Goal: Entertainment & Leisure: Consume media (video, audio)

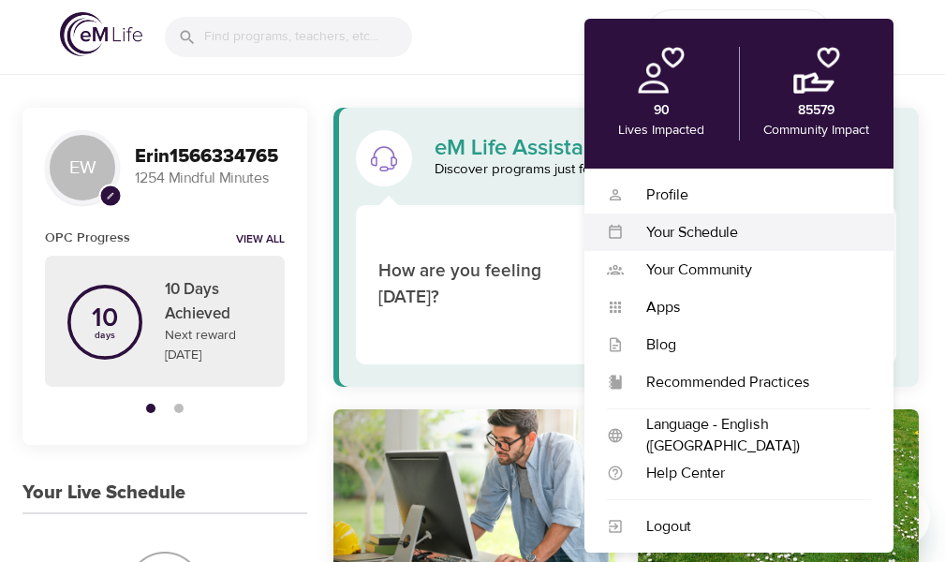
click at [664, 231] on div "Your Schedule" at bounding box center [747, 233] width 247 height 22
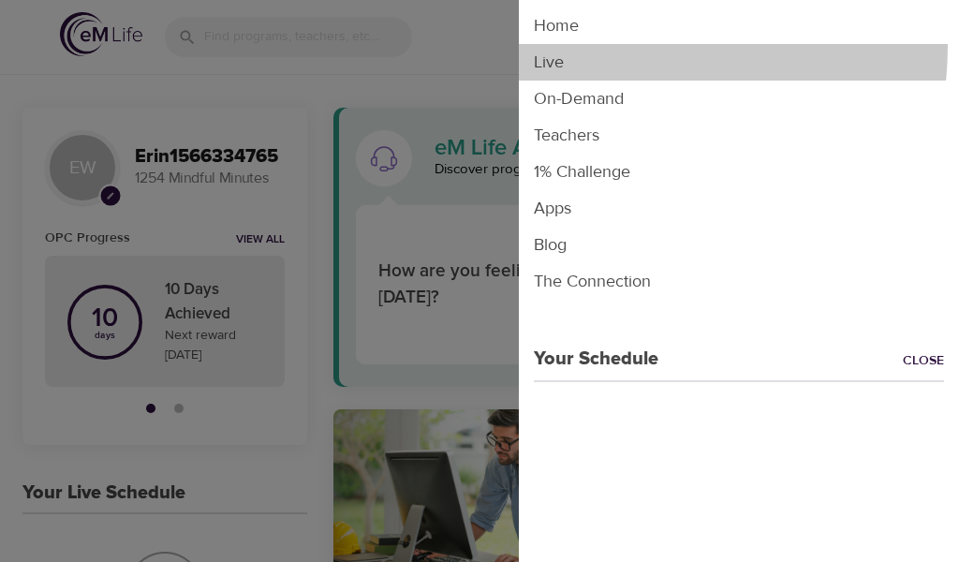
click at [580, 45] on li "Live" at bounding box center [739, 62] width 440 height 37
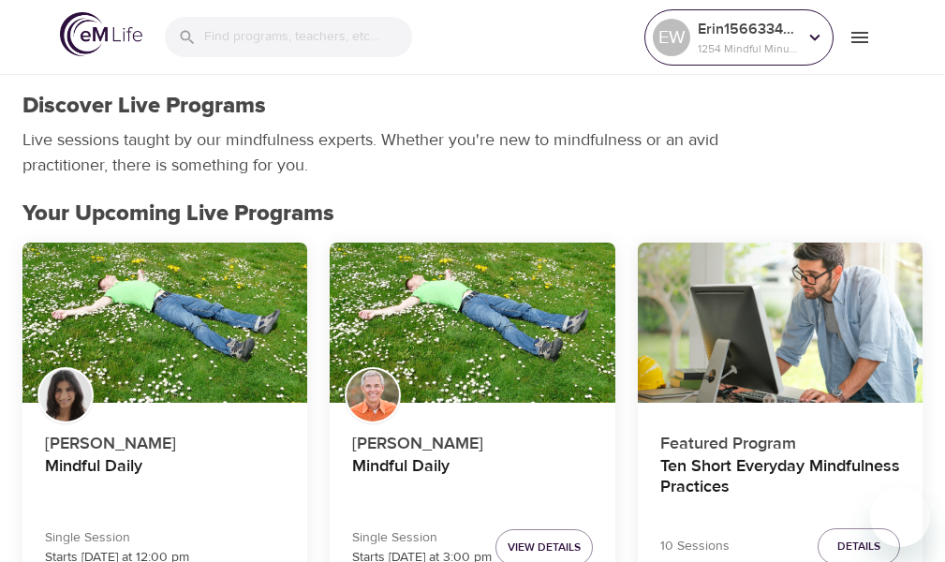
click at [687, 18] on div "EW" at bounding box center [671, 37] width 45 height 45
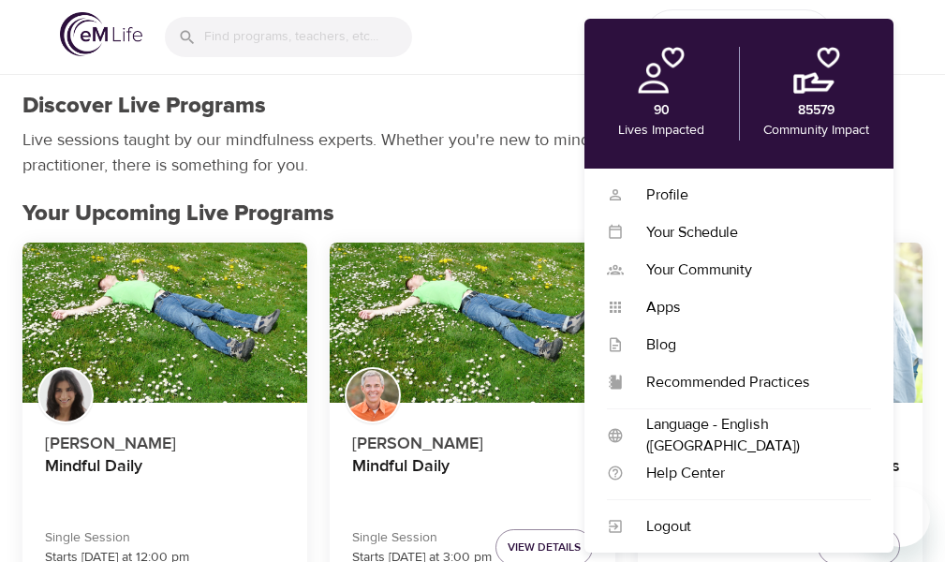
click at [918, 70] on div "EW Erin1566334765 1254 Mindful Minutes" at bounding box center [472, 37] width 945 height 75
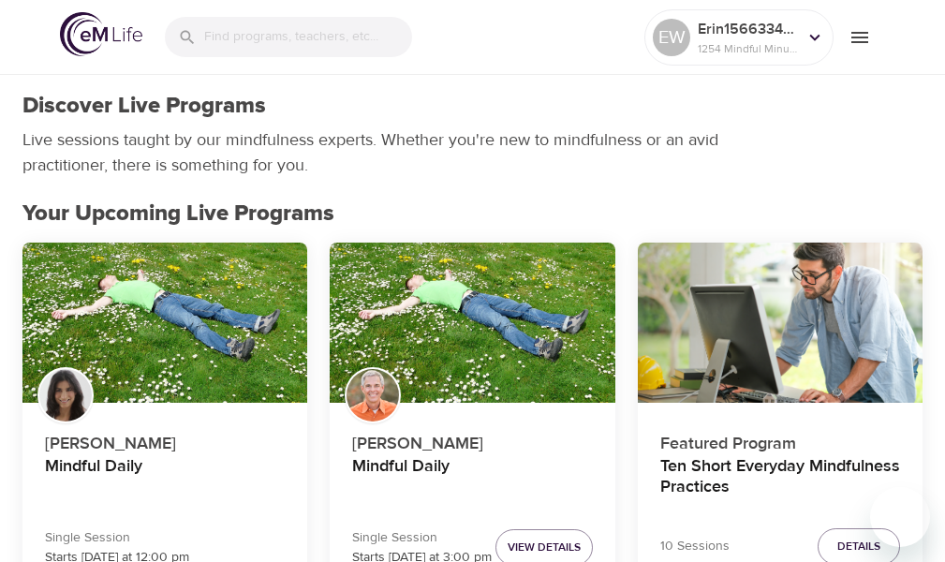
click at [852, 43] on icon "menu" at bounding box center [859, 37] width 22 height 22
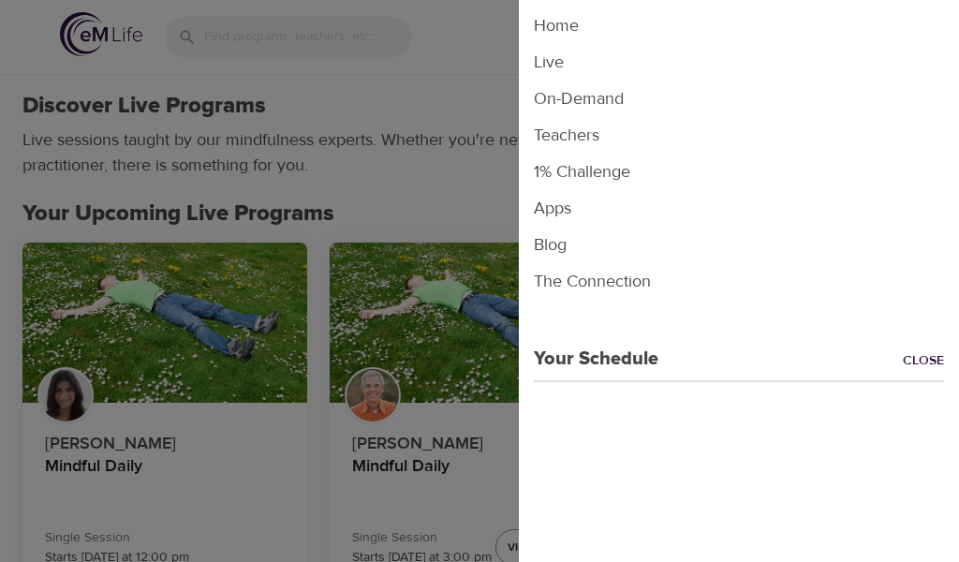
click at [462, 110] on div at bounding box center [479, 281] width 959 height 562
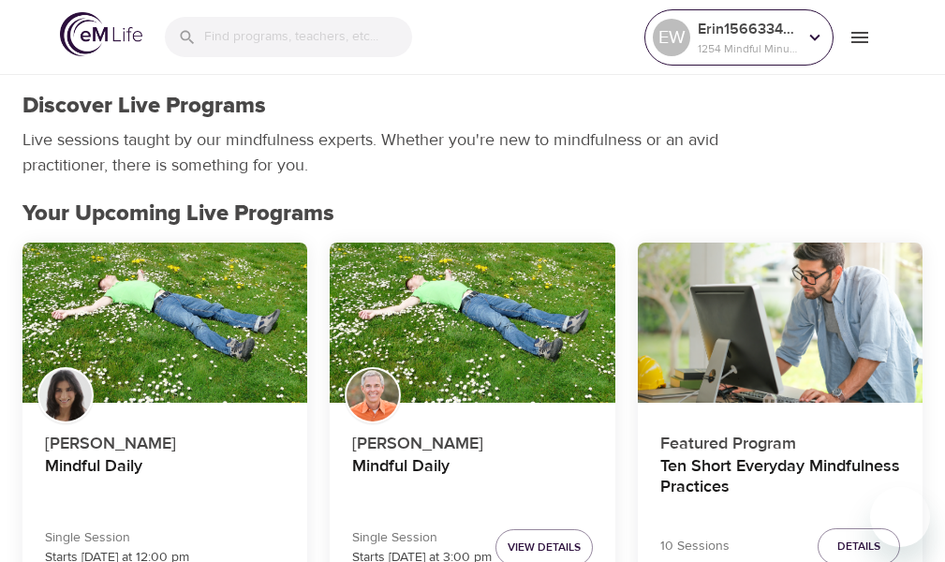
click at [678, 26] on div "EW" at bounding box center [671, 37] width 37 height 37
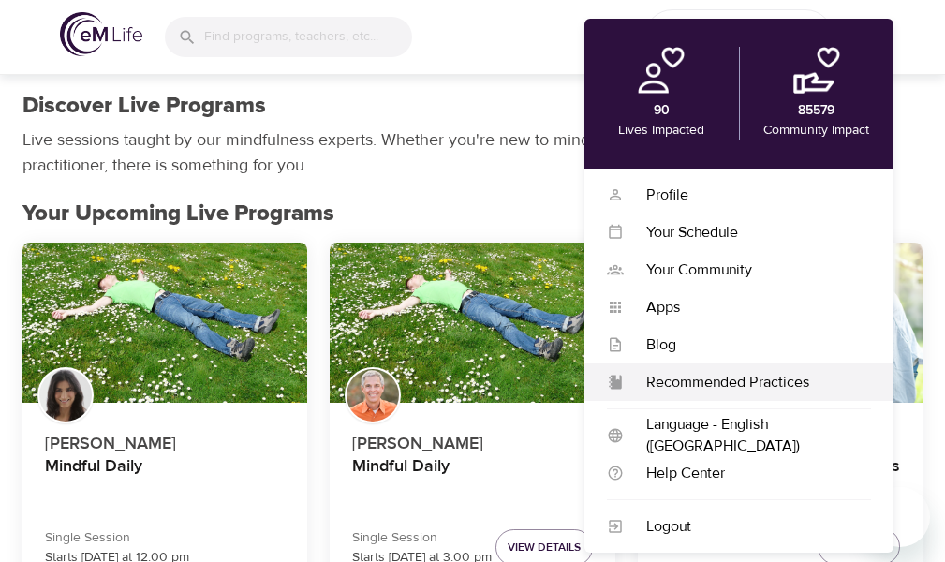
click at [718, 198] on div "Profile" at bounding box center [747, 195] width 247 height 22
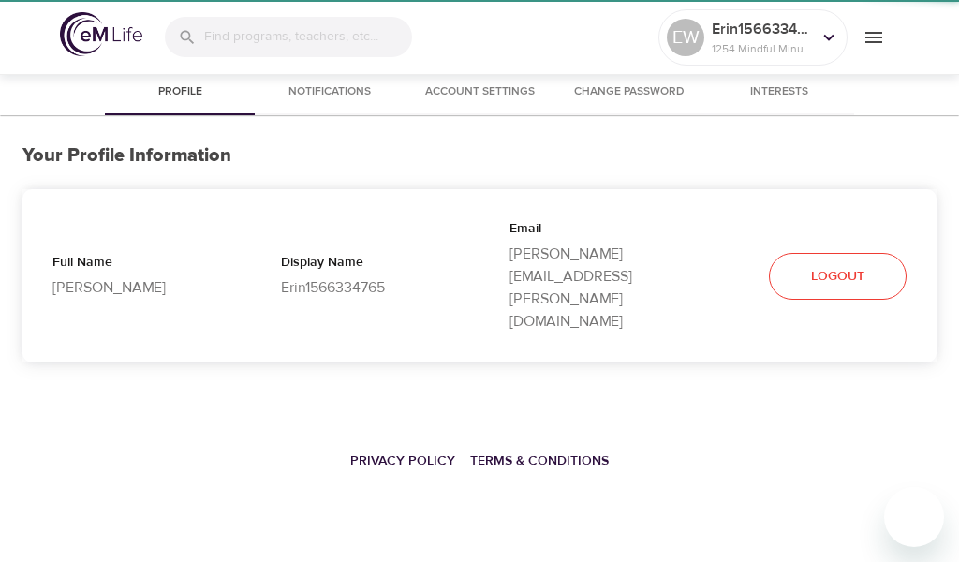
select select "10"
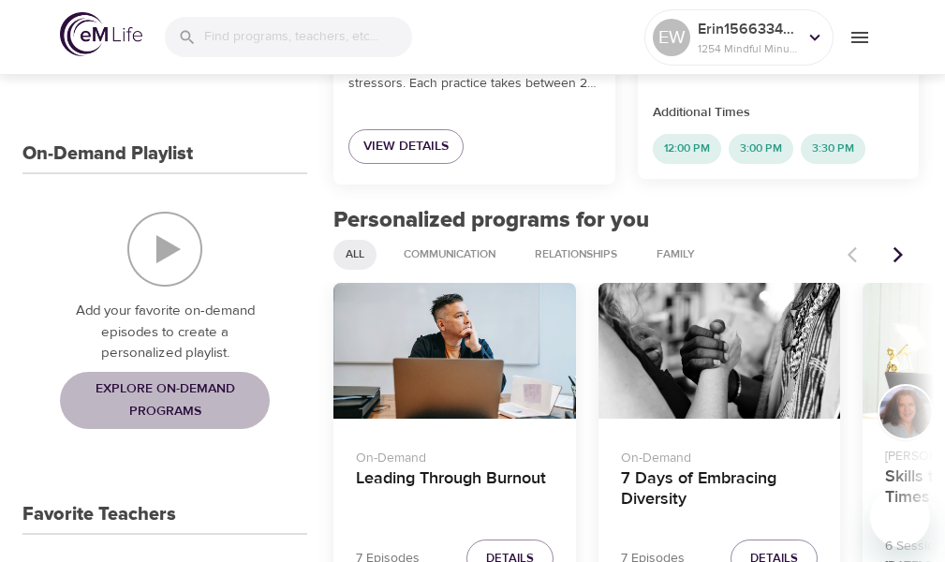
click at [136, 391] on span "Explore On-Demand Programs" at bounding box center [164, 400] width 195 height 46
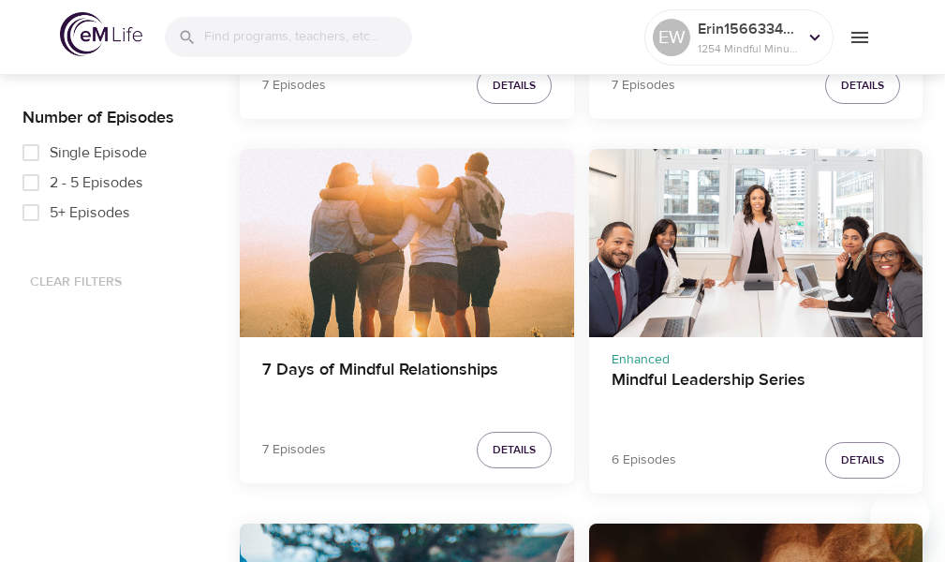
scroll to position [843, 0]
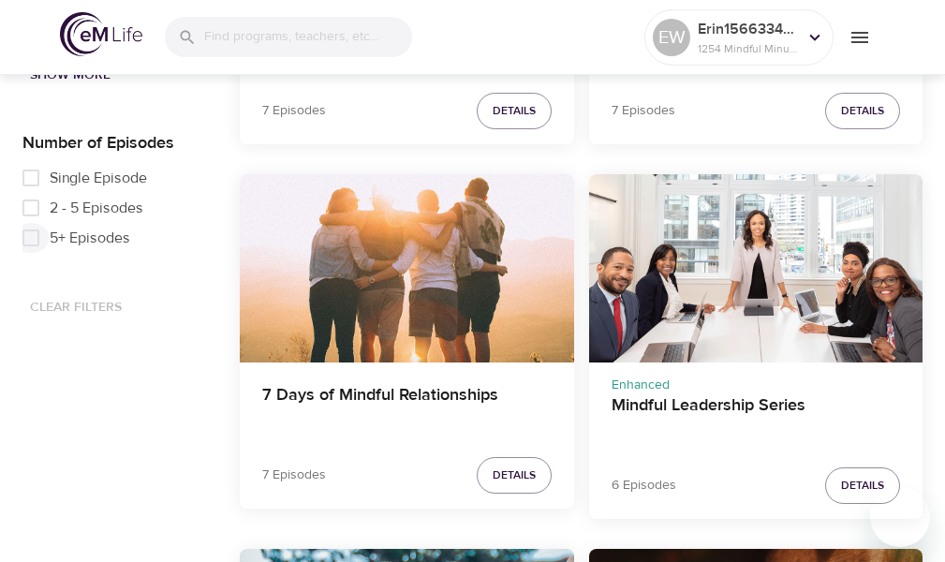
click at [25, 231] on input "5+ Episodes" at bounding box center [30, 238] width 37 height 30
checkbox input "true"
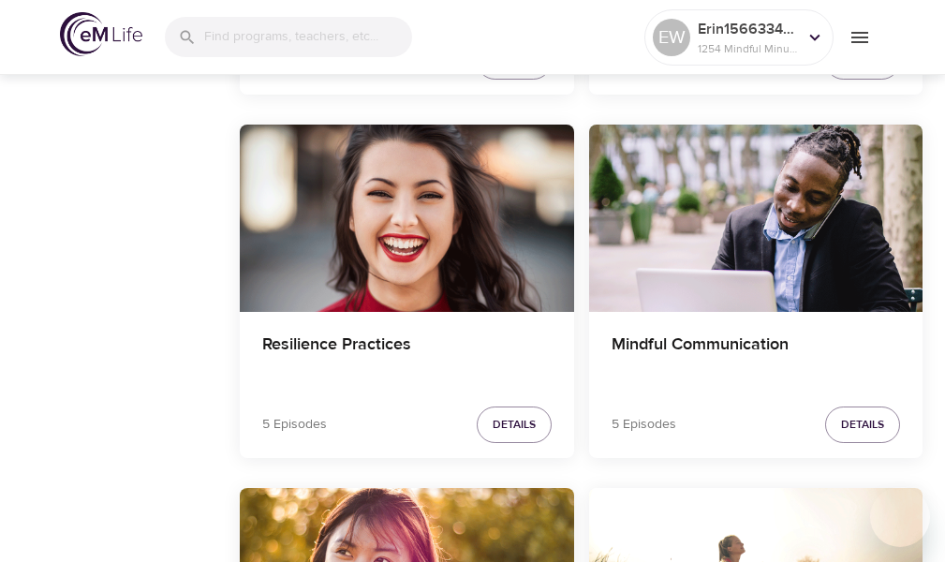
scroll to position [2715, 0]
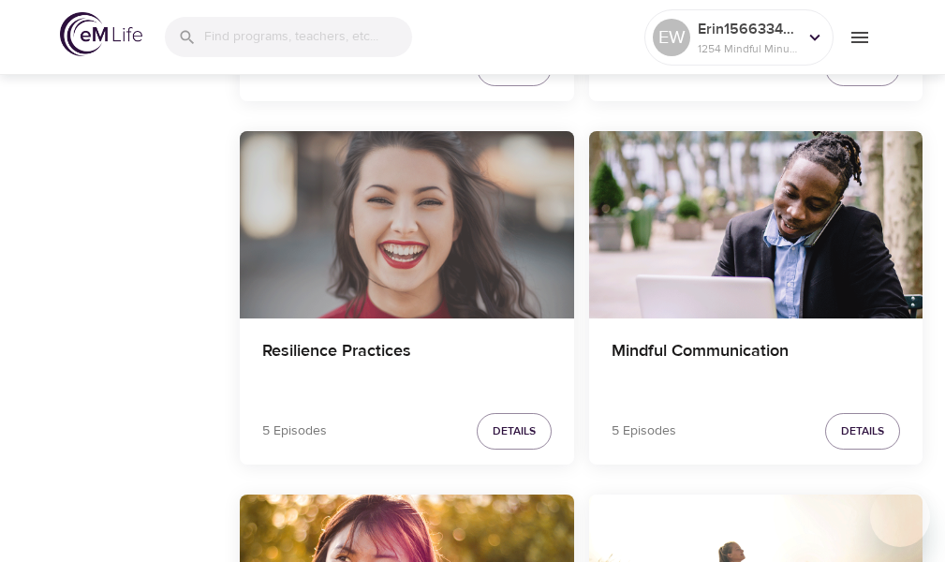
click at [304, 307] on div "Resilience Practices" at bounding box center [407, 225] width 334 height 188
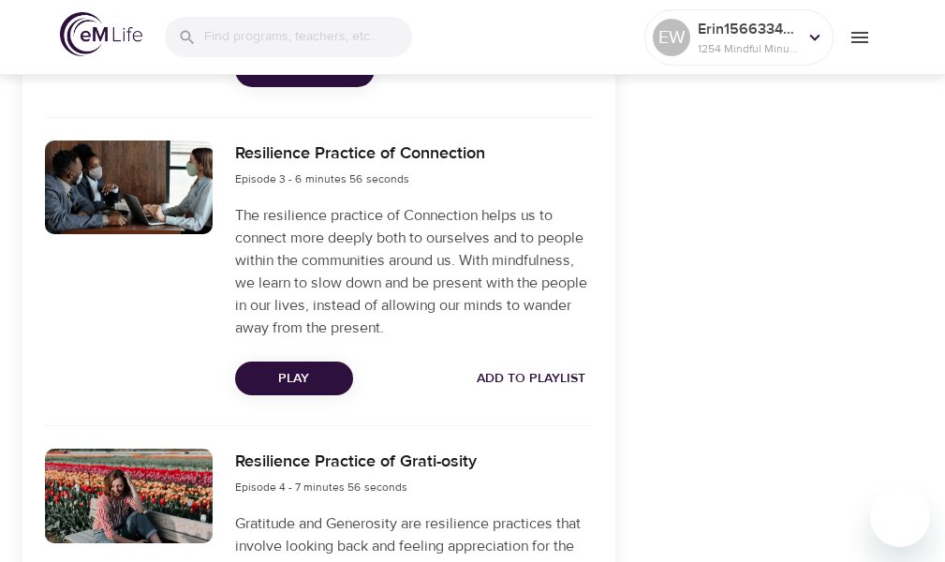
scroll to position [1203, 0]
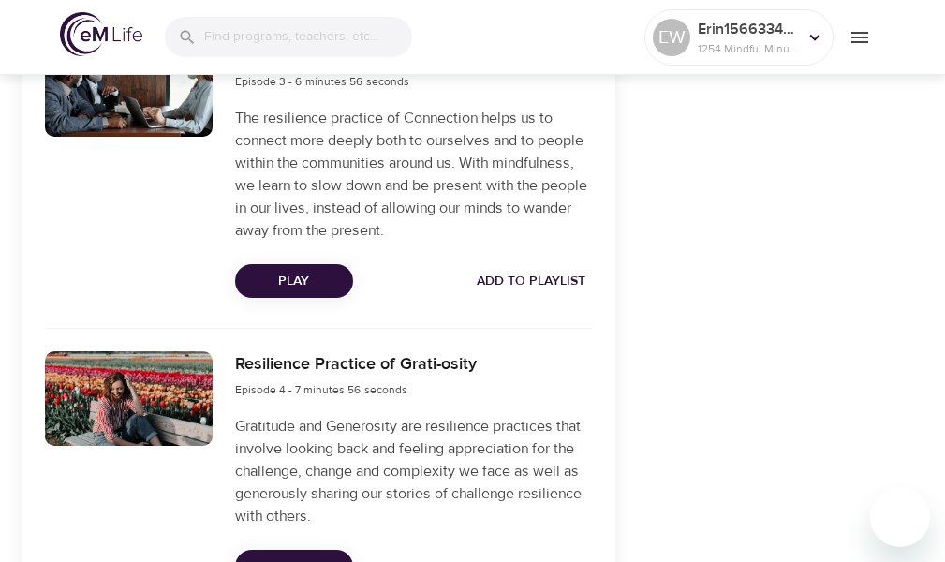
click at [304, 284] on span "Play" at bounding box center [294, 281] width 88 height 23
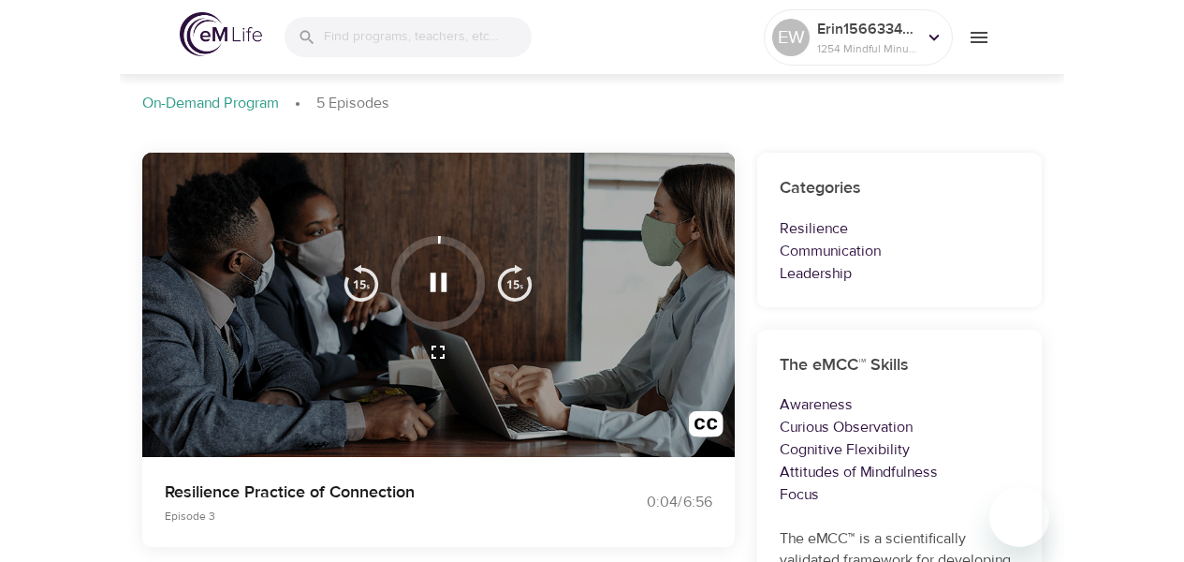
scroll to position [281, 0]
